Goal: Information Seeking & Learning: Learn about a topic

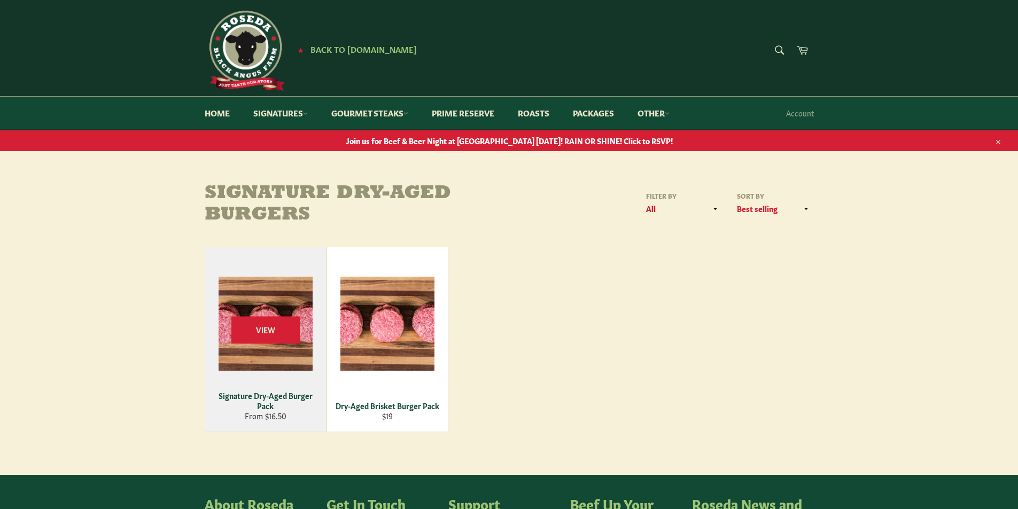
click at [289, 400] on div "Signature Dry-Aged Burger Pack" at bounding box center [265, 401] width 107 height 21
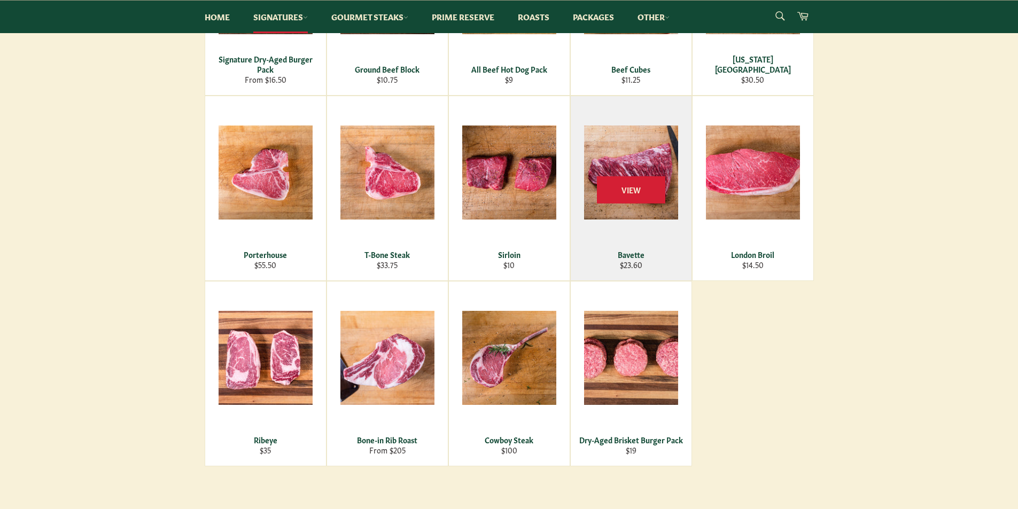
scroll to position [160, 0]
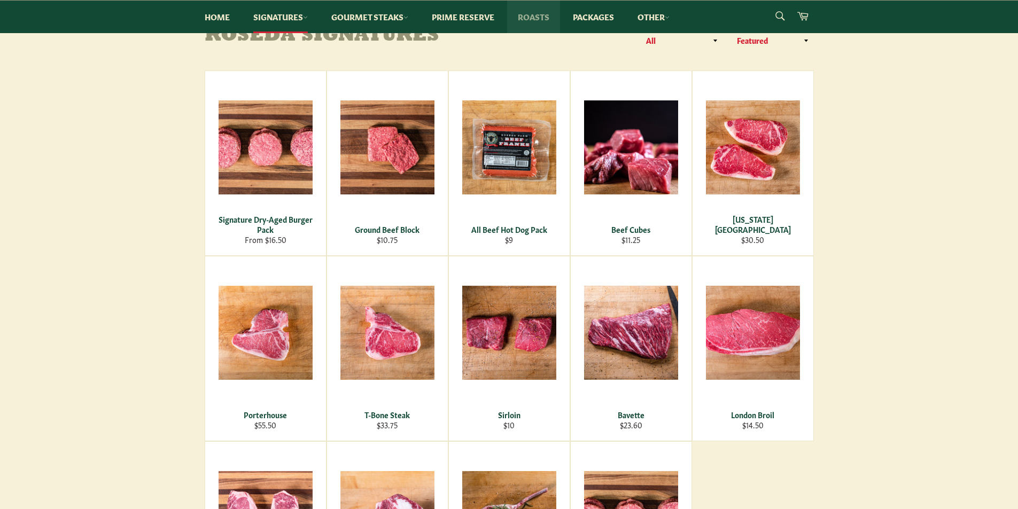
click at [531, 24] on link "Roasts" at bounding box center [533, 17] width 53 height 33
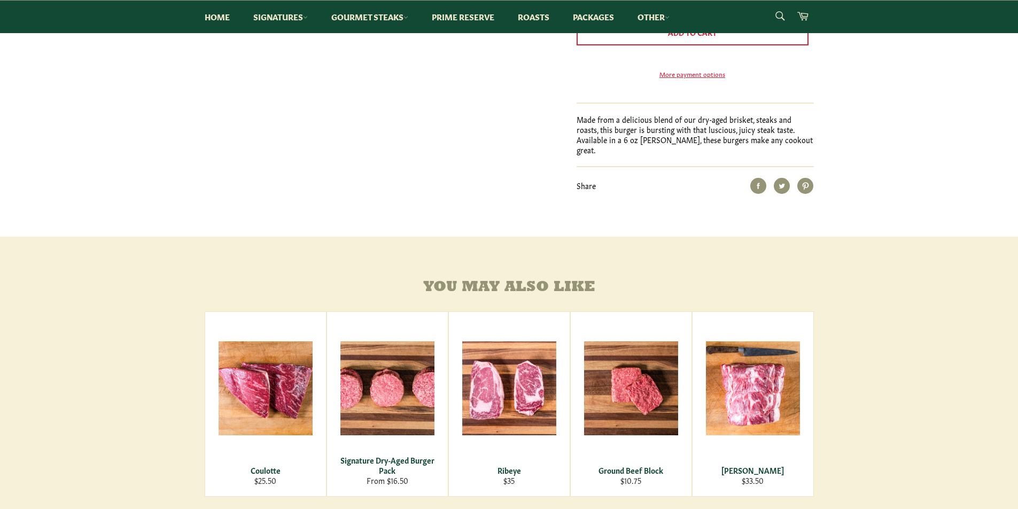
scroll to position [481, 0]
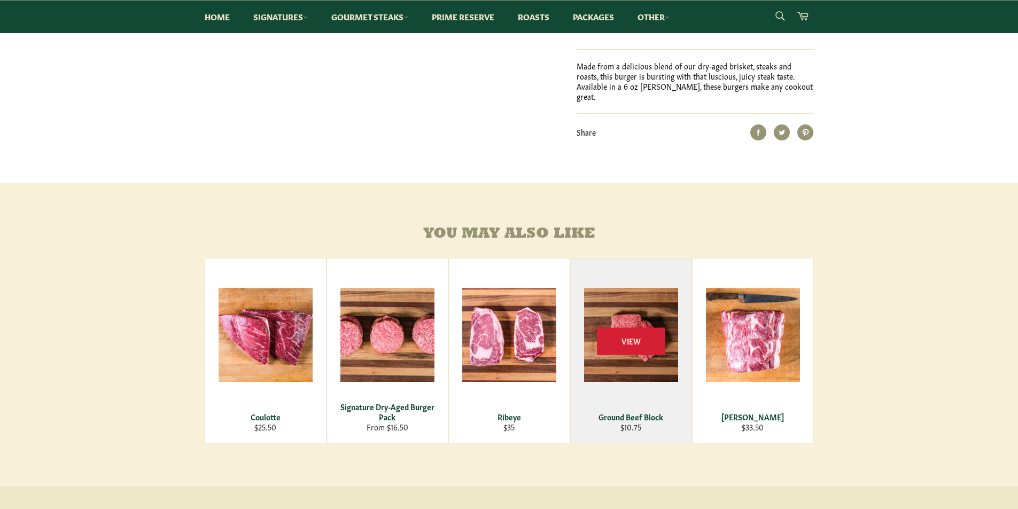
click at [623, 419] on div "Ground Beef Block" at bounding box center [630, 417] width 107 height 10
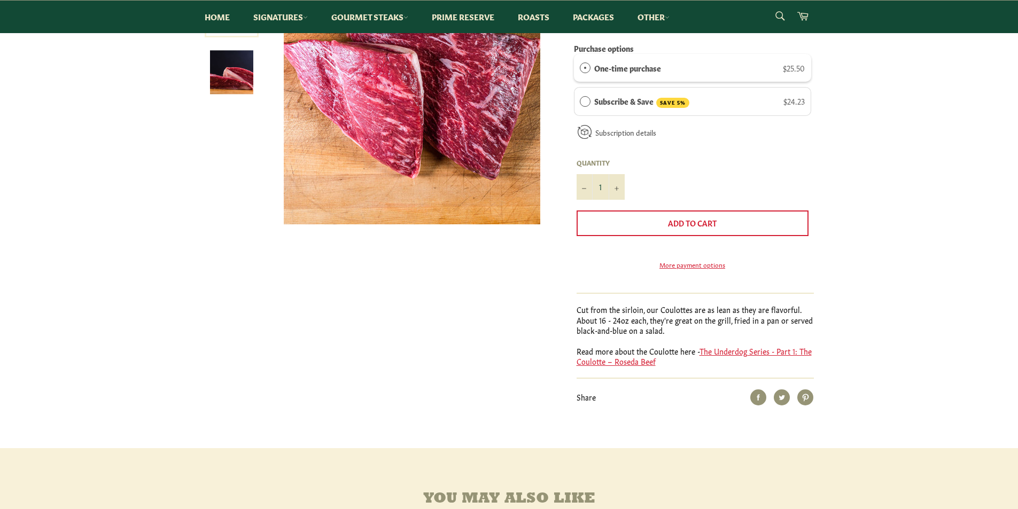
scroll to position [107, 0]
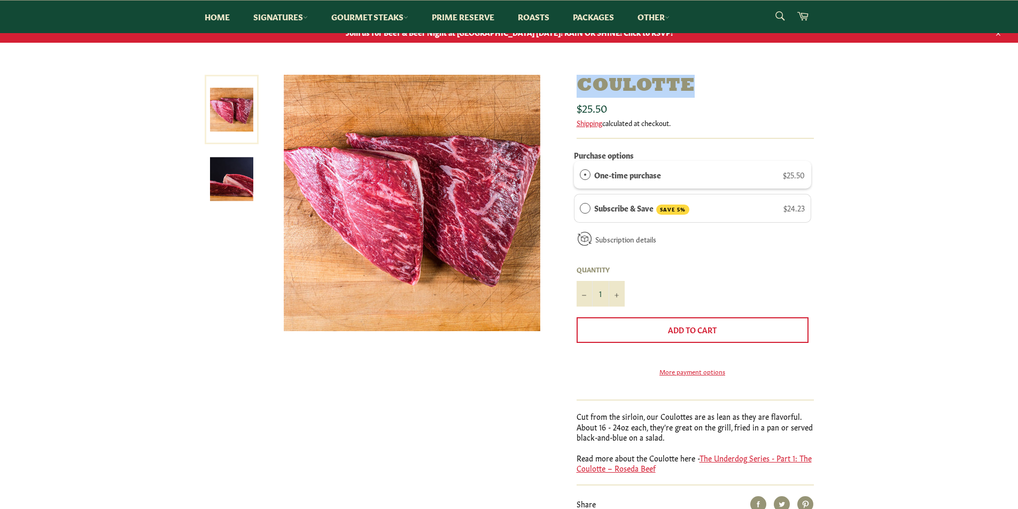
drag, startPoint x: 582, startPoint y: 86, endPoint x: 689, endPoint y: 83, distance: 106.9
click at [689, 83] on h1 "Coulotte" at bounding box center [694, 86] width 237 height 23
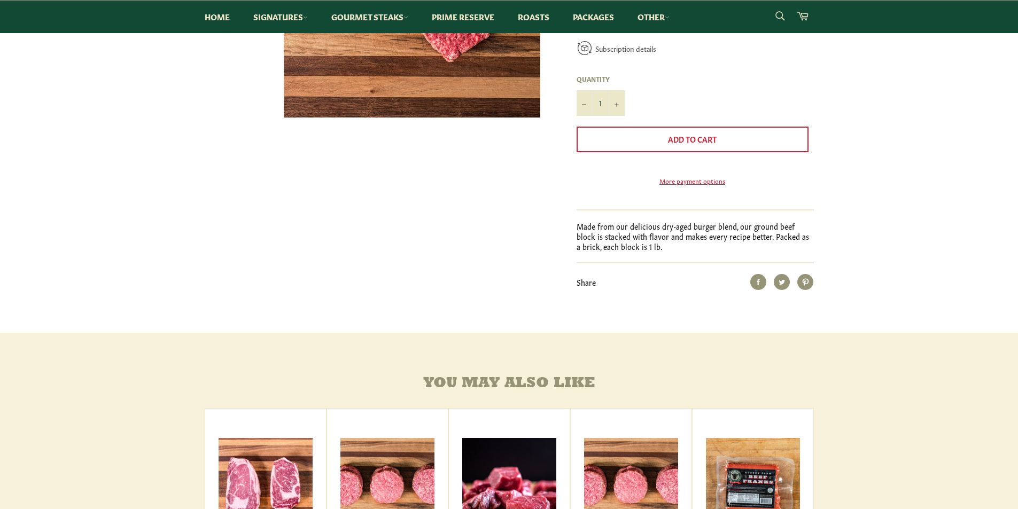
scroll to position [641, 0]
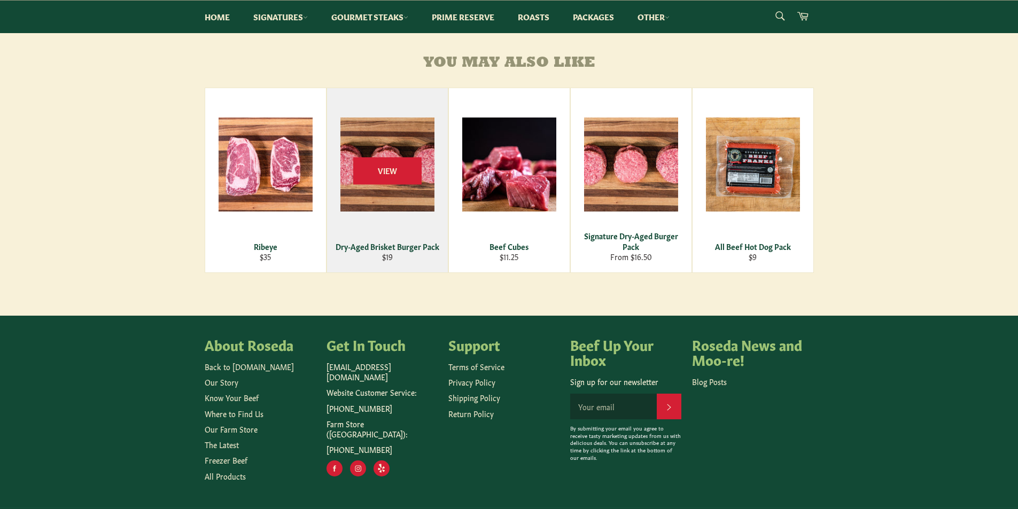
click at [363, 272] on div "View" at bounding box center [387, 180] width 121 height 184
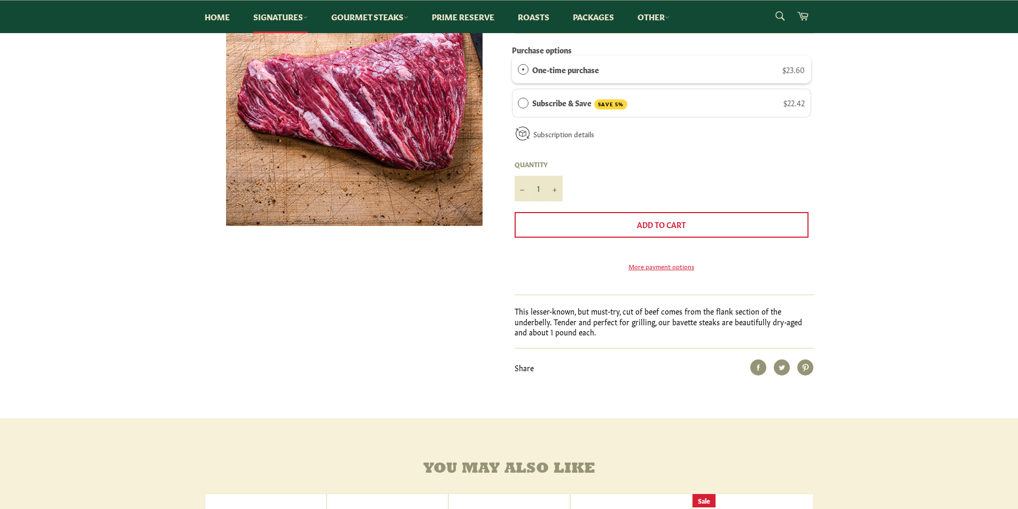
scroll to position [160, 0]
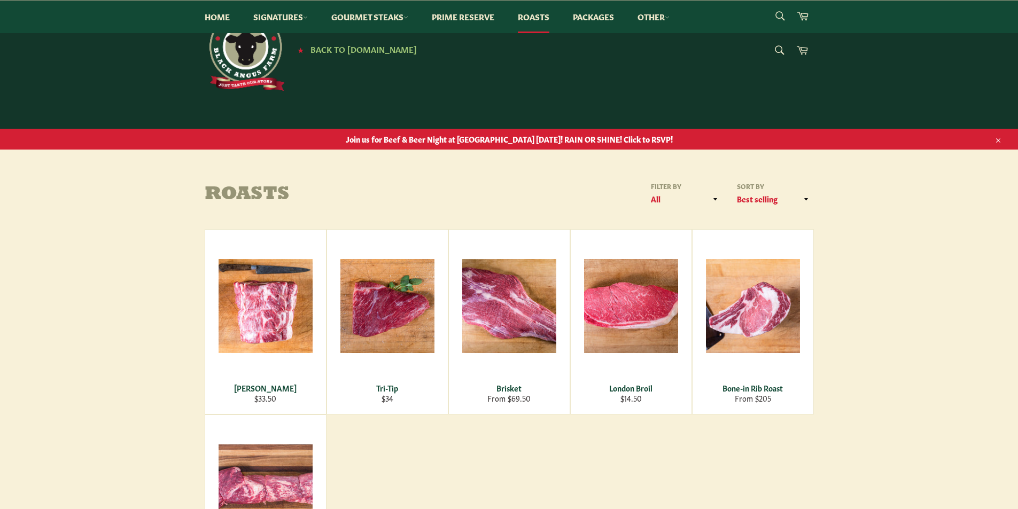
scroll to position [160, 0]
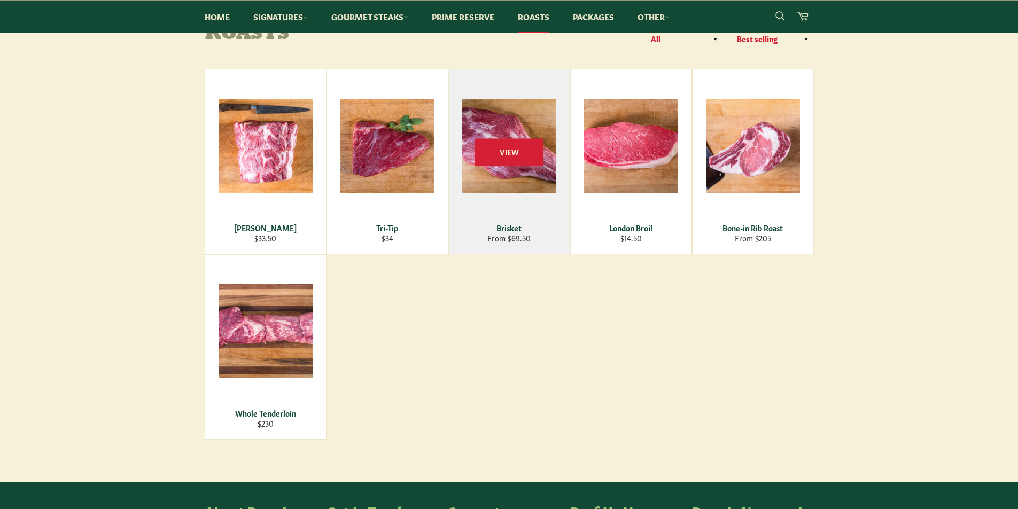
click at [497, 202] on div "View" at bounding box center [509, 161] width 121 height 184
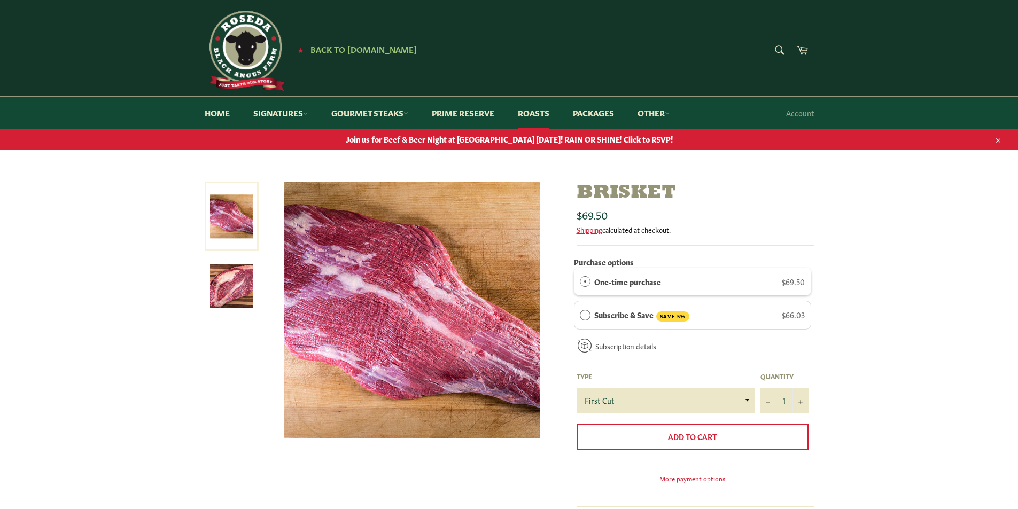
scroll to position [107, 0]
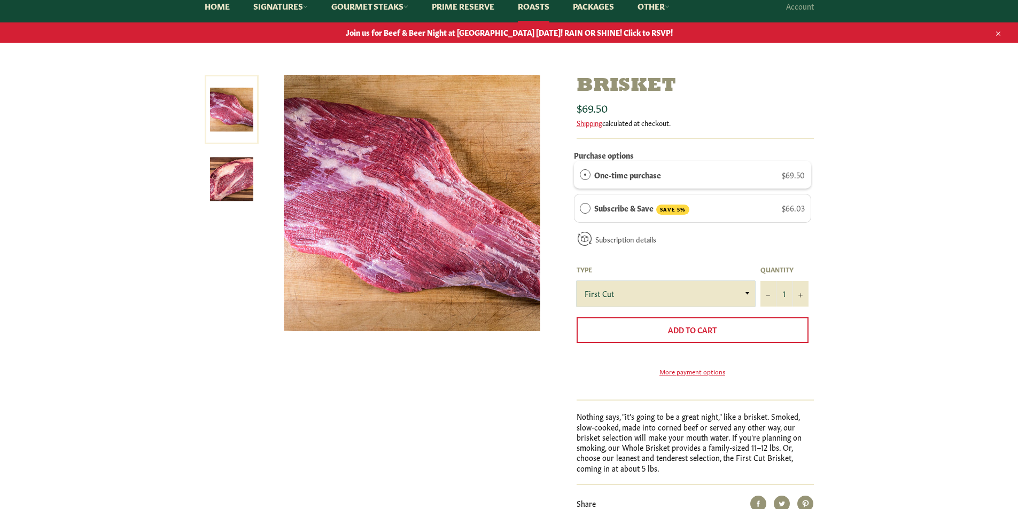
click at [706, 302] on select "First Cut Whole" at bounding box center [665, 294] width 178 height 26
click at [576, 281] on select "First Cut Whole" at bounding box center [665, 294] width 178 height 26
click at [694, 293] on select "First Cut Whole" at bounding box center [665, 294] width 178 height 26
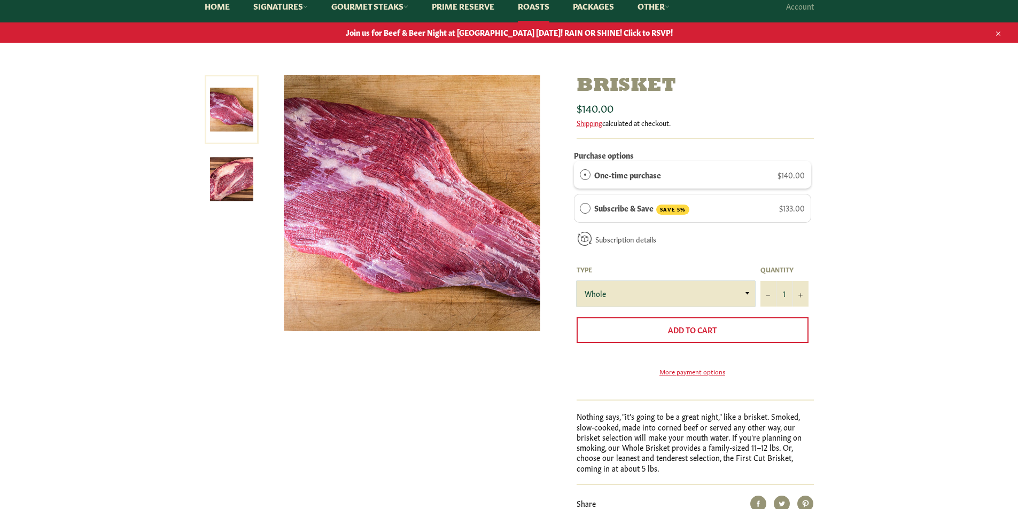
select select "First Cut"
click at [576, 281] on select "First Cut Whole" at bounding box center [665, 294] width 178 height 26
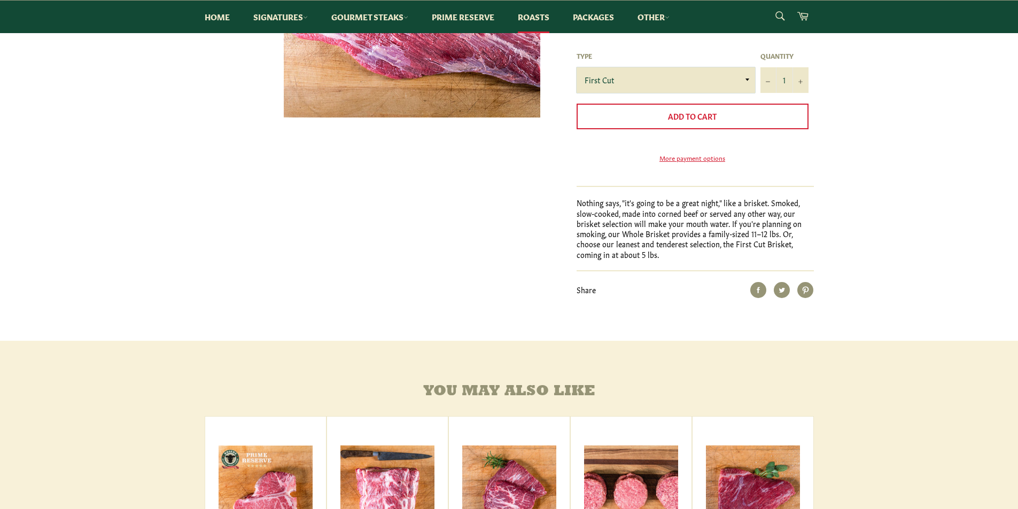
scroll to position [588, 0]
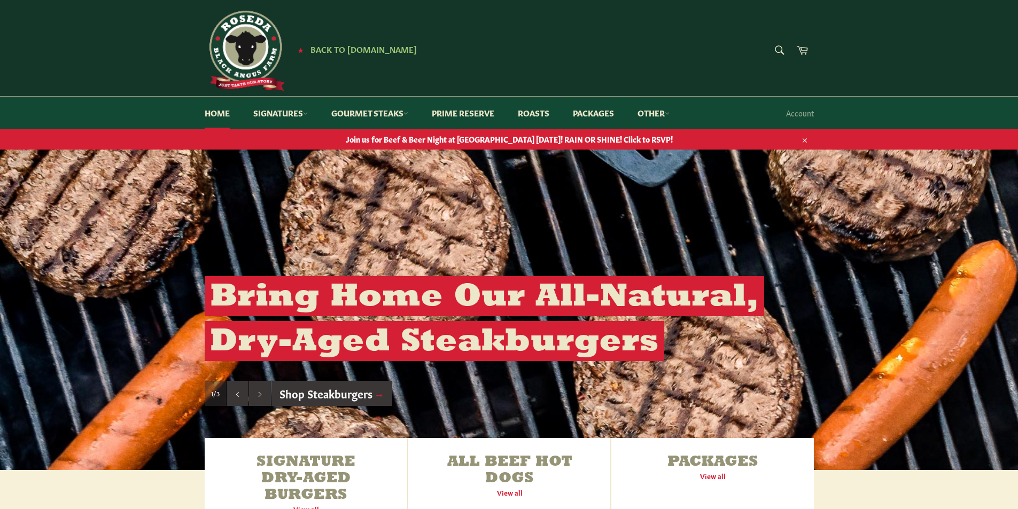
scroll to position [267, 0]
